Goal: Task Accomplishment & Management: Complete application form

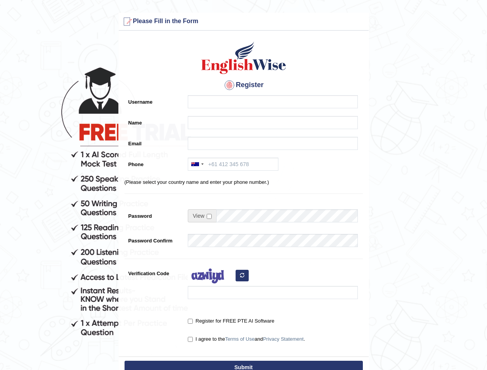
click at [243, 191] on div "Register Username Name Email Phone Australia +61 India (भारत) +91 New Zealand +…" at bounding box center [244, 196] width 250 height 322
click at [197, 164] on div at bounding box center [195, 164] width 8 height 4
click at [211, 276] on img at bounding box center [211, 276] width 46 height 19
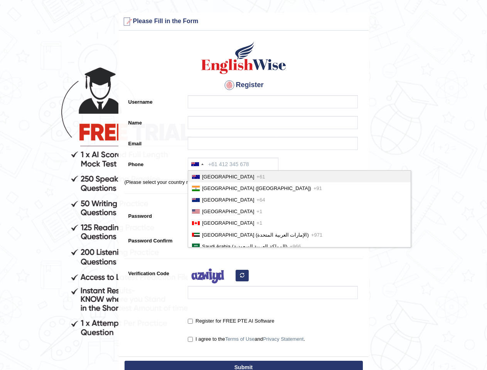
click at [242, 276] on icon "button" at bounding box center [242, 275] width 5 height 5
